Goal: Information Seeking & Learning: Learn about a topic

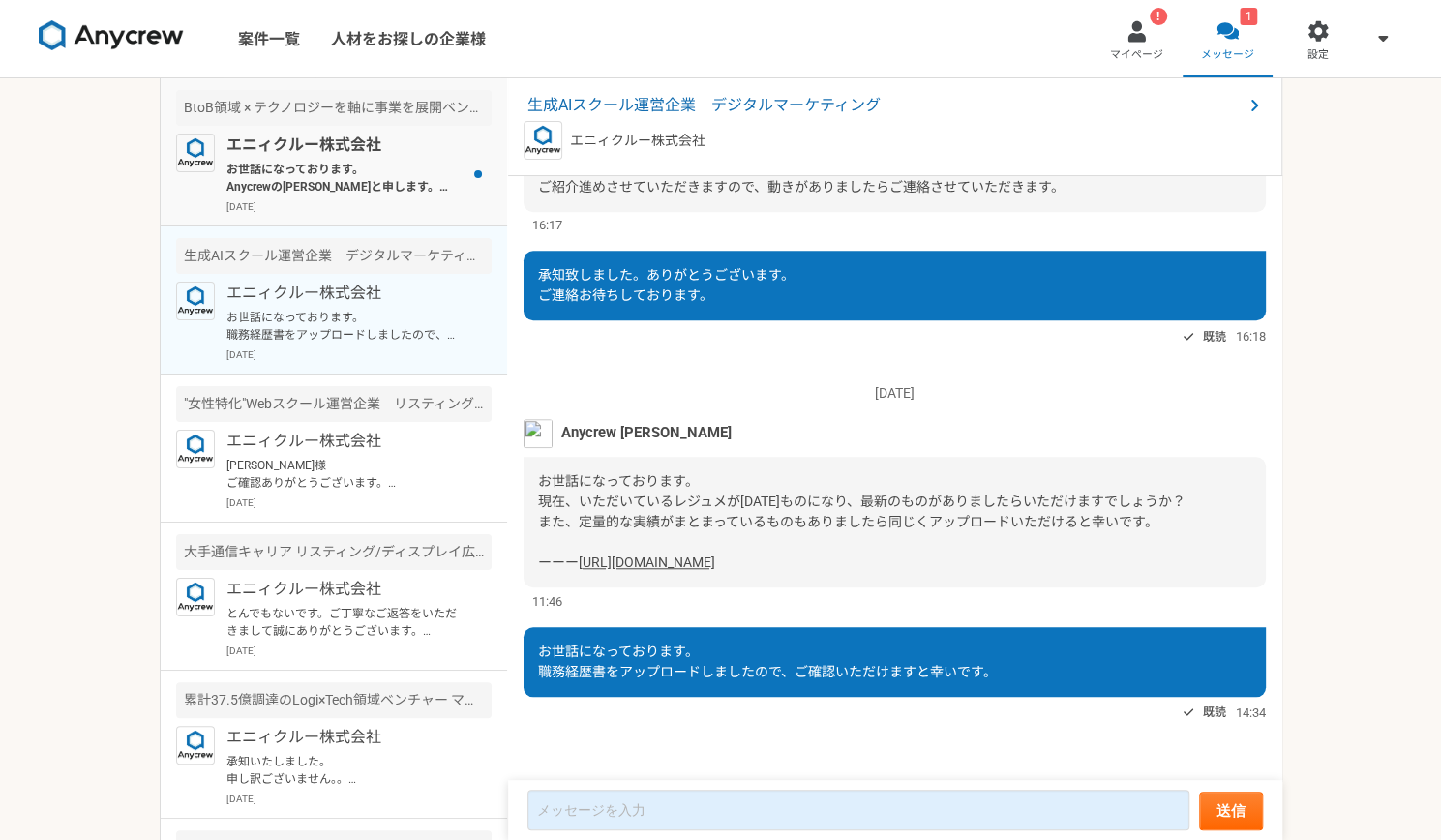
click at [352, 162] on p "お世話になっております。 Anycrewの[PERSON_NAME]と申します。 ご経歴を拝見させていただき、お声がけさせていただきましたが、こちらの案件の応…" at bounding box center [346, 178] width 239 height 35
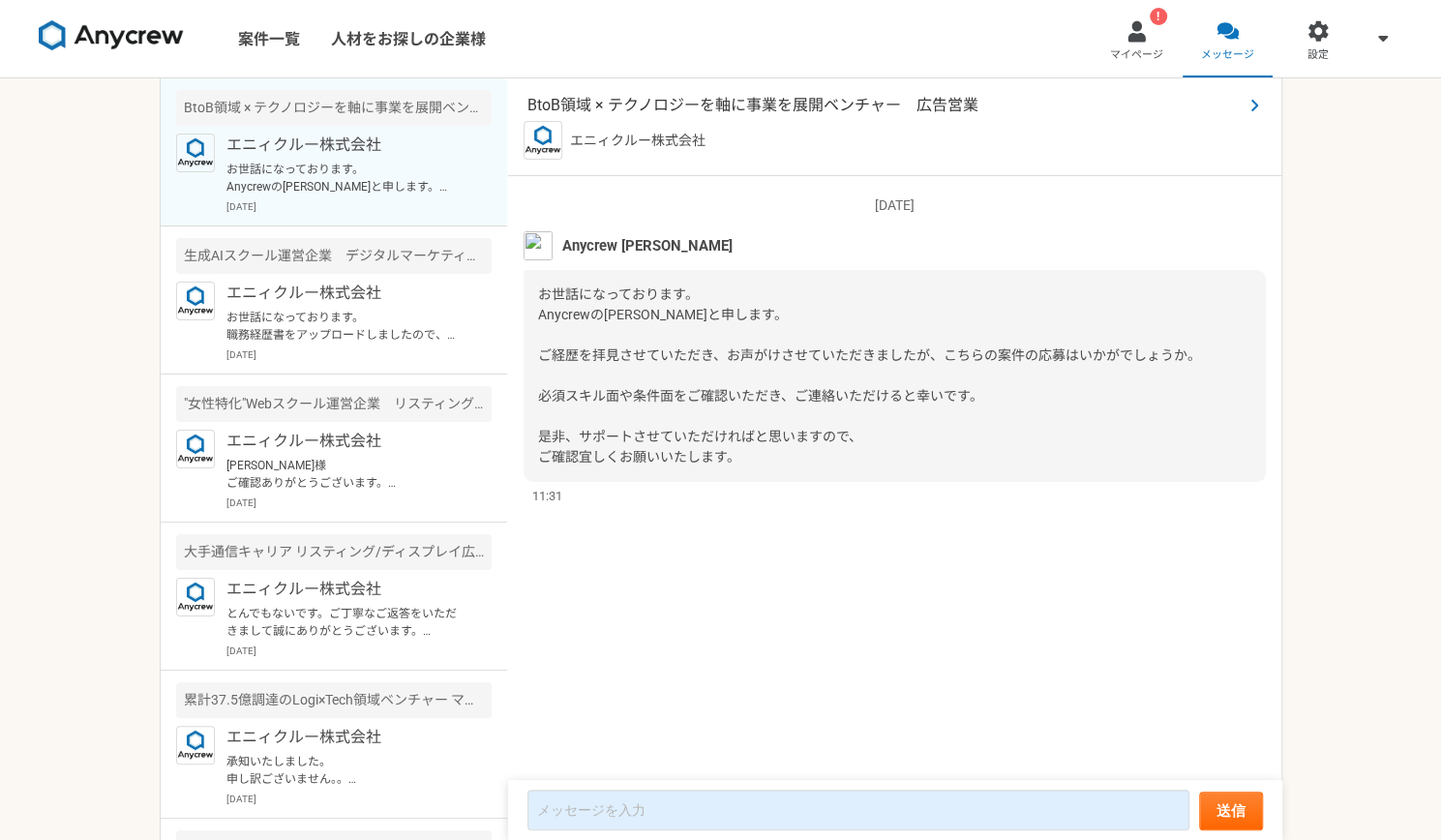
click at [805, 107] on span "BtoB領域 × テクノロジーを軸に事業を展開ベンチャー　広告営業" at bounding box center [885, 105] width 715 height 23
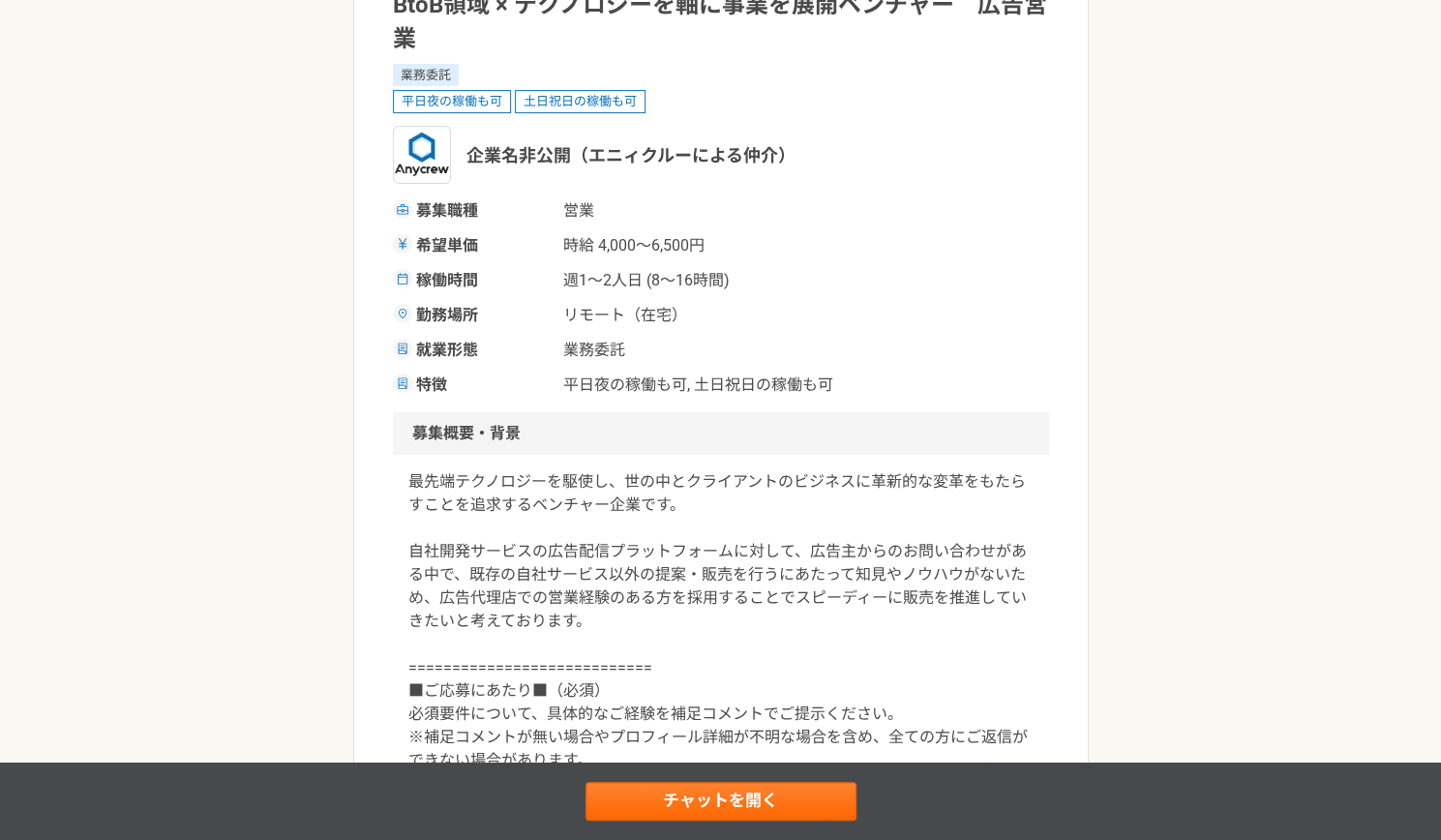
scroll to position [621, 0]
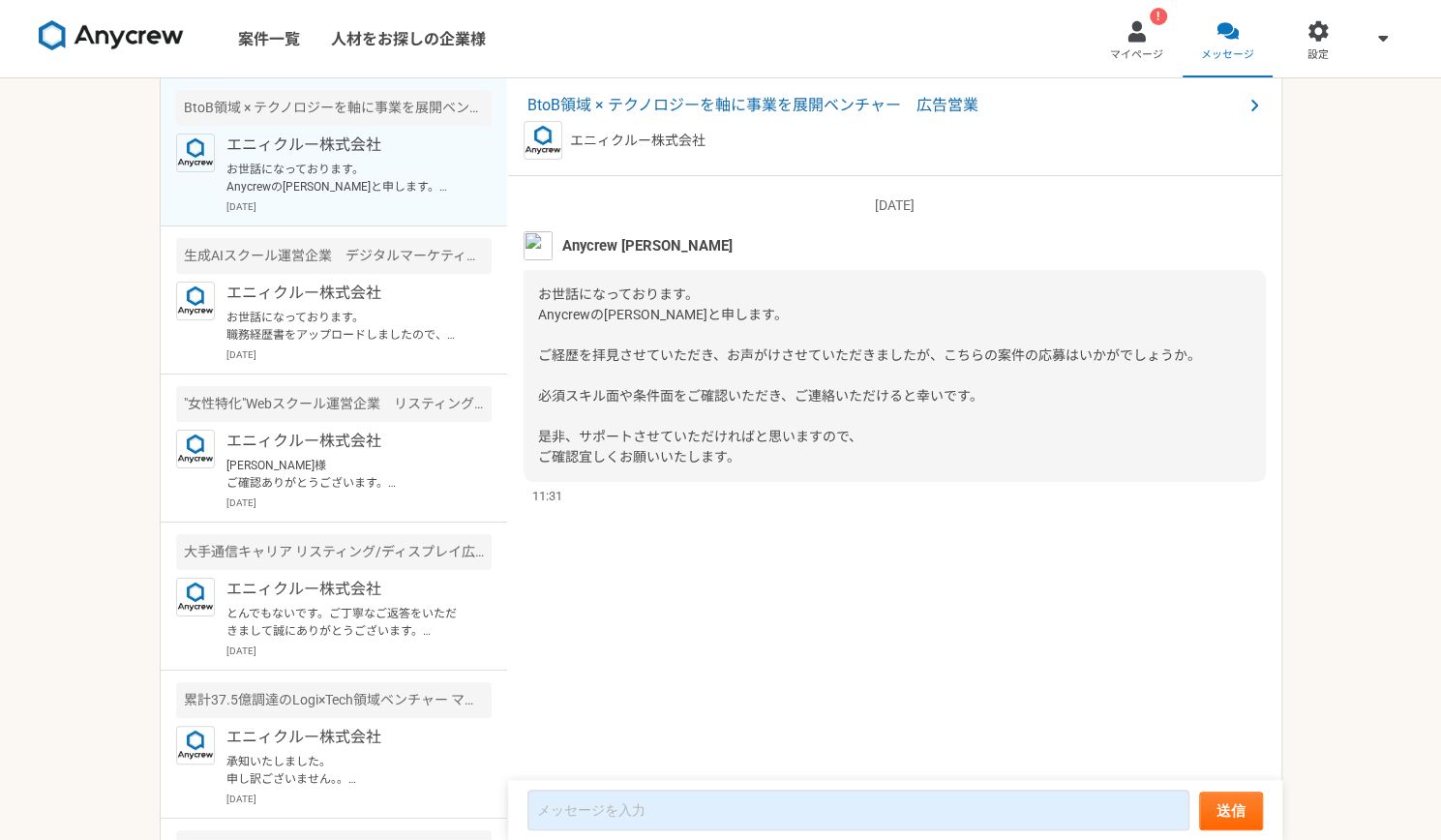
drag, startPoint x: 1093, startPoint y: 421, endPoint x: 1165, endPoint y: 494, distance: 102.5
click at [1165, 494] on div "11:31" at bounding box center [895, 495] width 743 height 19
click at [1074, 396] on div "お世話になっております。 Anycrewの[PERSON_NAME]と申します。 ご経歴を拝見させていただき、お声がけさせていただきましたが、こちらの案件の応…" at bounding box center [895, 375] width 743 height 211
